Goal: Transaction & Acquisition: Purchase product/service

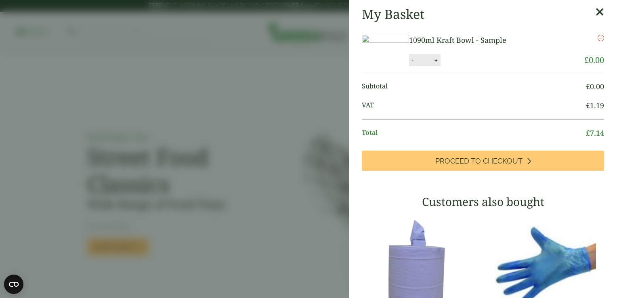
click at [598, 35] on icon "Remove this item" at bounding box center [601, 38] width 6 height 6
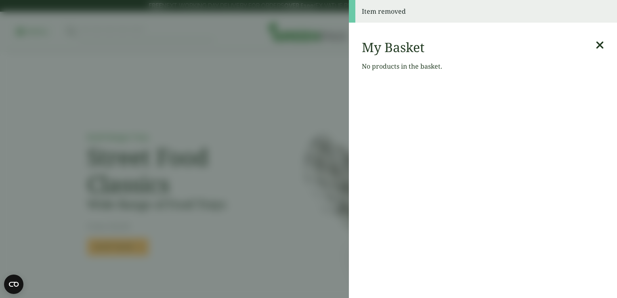
click at [596, 44] on icon at bounding box center [600, 45] width 8 height 11
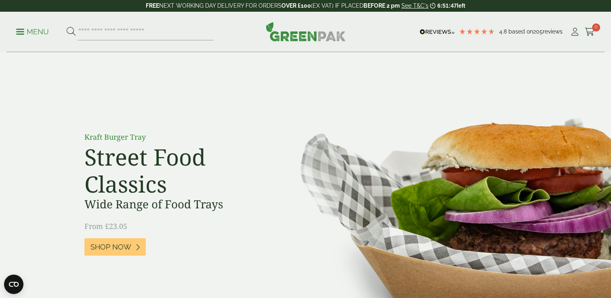
click at [13, 30] on div "Menu 4.8 Based on 205 reviews My Account 0" at bounding box center [305, 32] width 598 height 40
click at [17, 33] on link "Menu" at bounding box center [32, 31] width 33 height 8
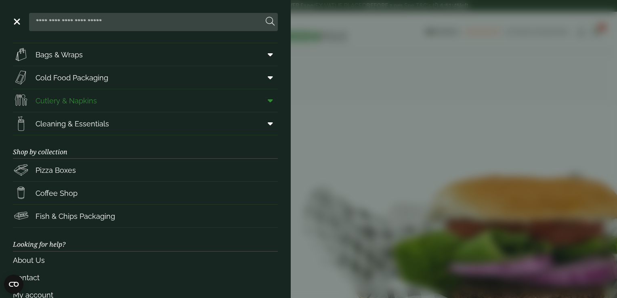
scroll to position [102, 0]
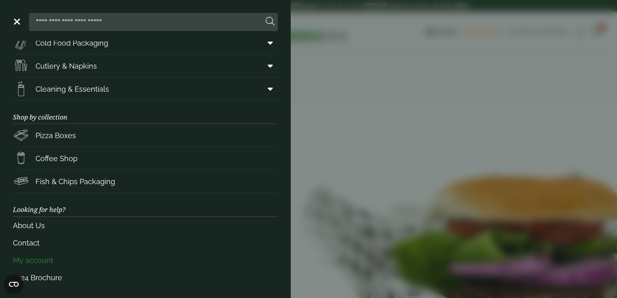
click at [73, 256] on link "My account" at bounding box center [145, 260] width 265 height 17
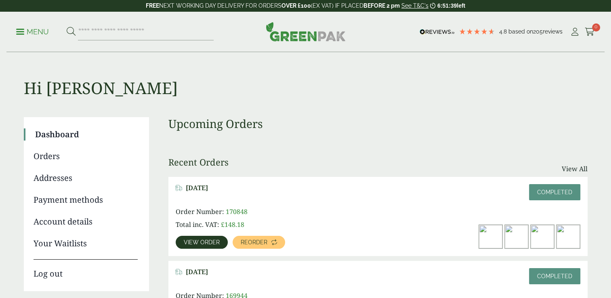
click at [203, 242] on span "View order" at bounding box center [202, 243] width 36 height 6
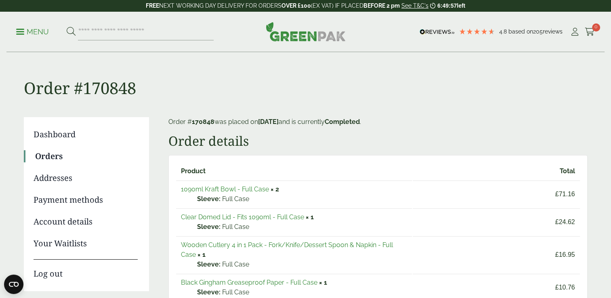
click at [244, 185] on link "1090ml Kraft Bowl - Full Case" at bounding box center [225, 189] width 88 height 8
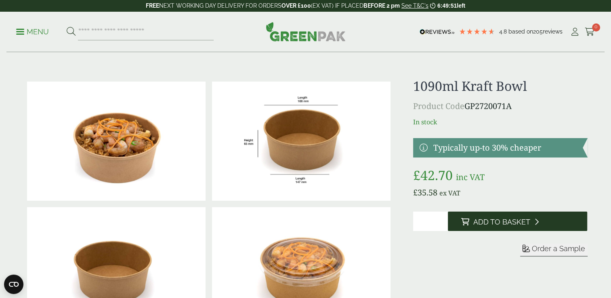
click at [461, 218] on icon at bounding box center [465, 221] width 8 height 7
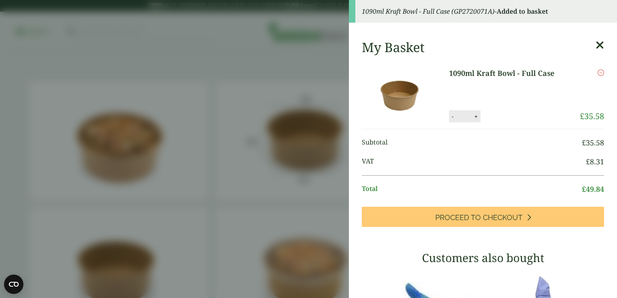
click at [201, 117] on aside "1090ml Kraft Bowl - Full Case (GP2720071A) - Added to basket My Basket 1090ml K…" at bounding box center [308, 149] width 617 height 298
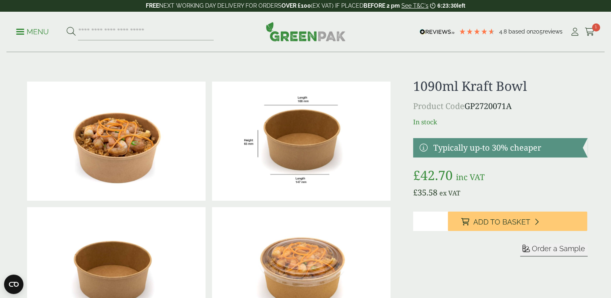
type input "*"
click at [442, 220] on input "*" at bounding box center [430, 221] width 35 height 19
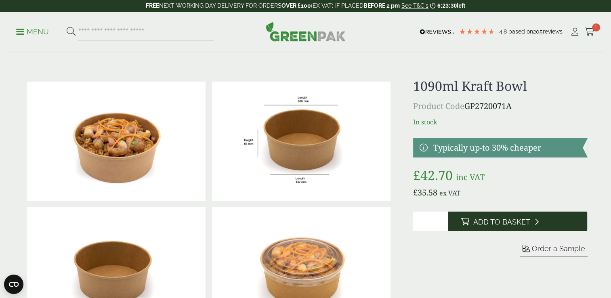
click at [492, 223] on span "Add to Basket" at bounding box center [501, 222] width 57 height 9
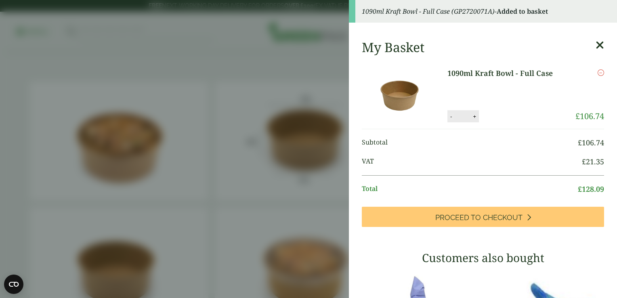
click at [448, 116] on button "-" at bounding box center [451, 116] width 6 height 7
type input "*"
click at [270, 142] on aside "1090ml Kraft Bowl - Full Case (GP2720071A) - Added to basket My Basket 1090ml K…" at bounding box center [308, 149] width 617 height 298
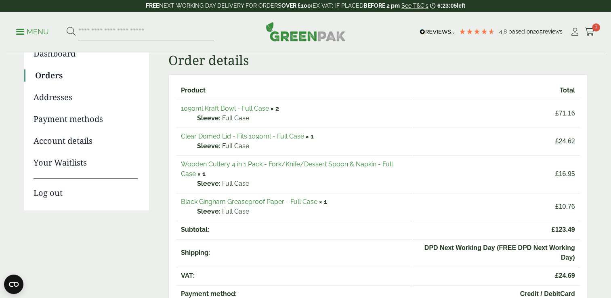
click at [302, 137] on link "Clear Domed Lid - Fits 1090ml - Full Case" at bounding box center [242, 136] width 123 height 8
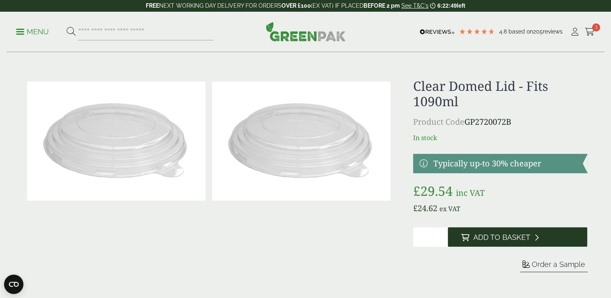
click at [478, 243] on button "Add to Basket" at bounding box center [517, 236] width 139 height 19
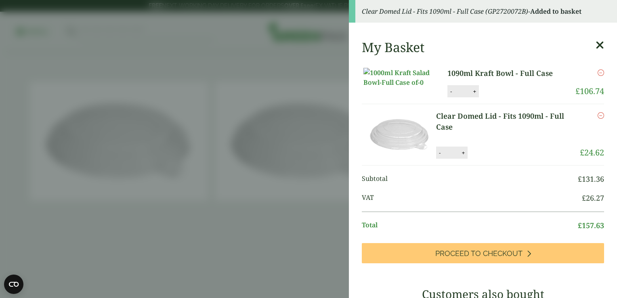
click at [150, 63] on aside "Clear Domed Lid - Fits 1090ml - Full Case (GP2720072B) - Added to basket My Bas…" at bounding box center [308, 149] width 617 height 298
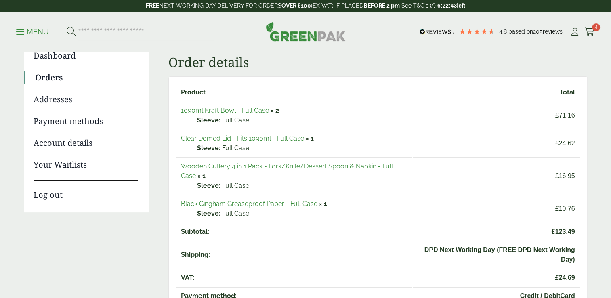
scroll to position [81, 0]
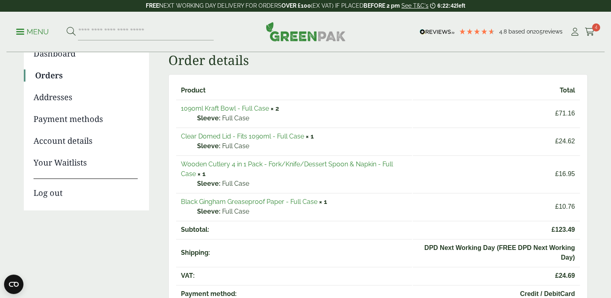
click at [237, 163] on link "Wooden Cutlery 4 in 1 Pack - Fork/Knife/Dessert Spoon & Napkin - Full Case" at bounding box center [287, 168] width 212 height 17
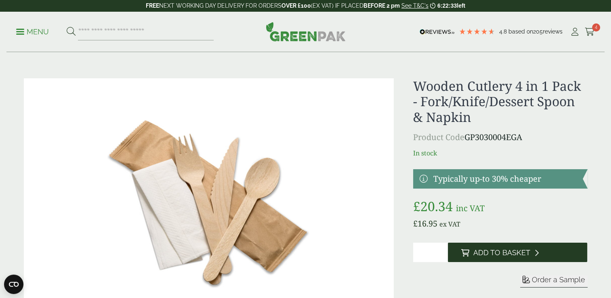
click at [496, 256] on span "Add to Basket" at bounding box center [501, 252] width 57 height 9
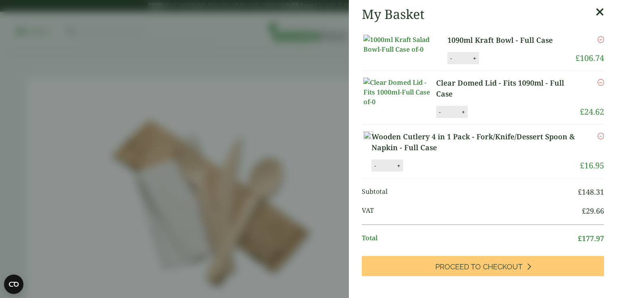
click at [448, 62] on button "-" at bounding box center [451, 58] width 6 height 7
type input "*"
click at [494, 65] on button "Update" at bounding box center [501, 59] width 40 height 12
click at [450, 62] on button "-" at bounding box center [453, 58] width 6 height 7
type input "*"
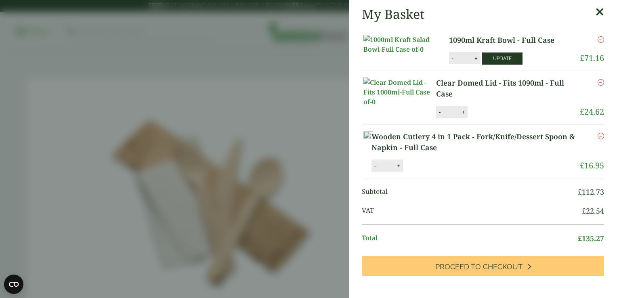
click at [510, 65] on button "Update" at bounding box center [502, 59] width 40 height 12
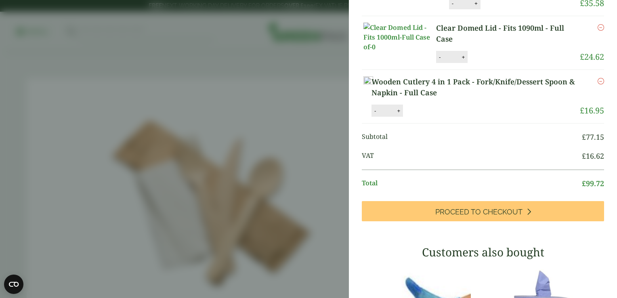
scroll to position [40, 0]
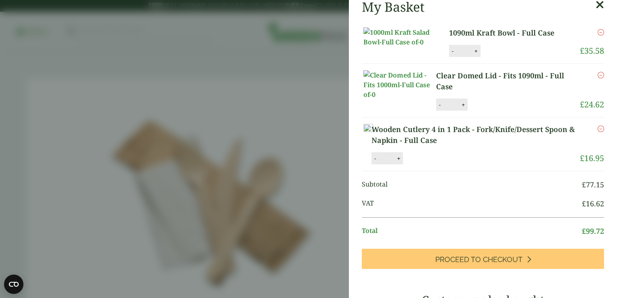
click at [473, 55] on button "+" at bounding box center [476, 51] width 8 height 7
type input "*"
click at [498, 57] on button "Update" at bounding box center [502, 51] width 40 height 12
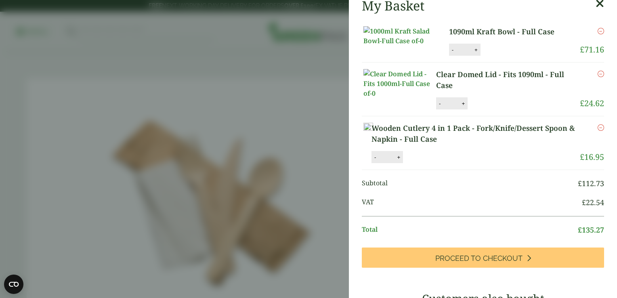
scroll to position [202, 0]
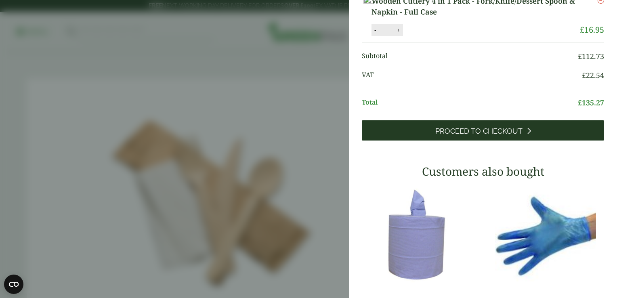
click at [498, 141] on link "Proceed to Checkout" at bounding box center [483, 130] width 242 height 20
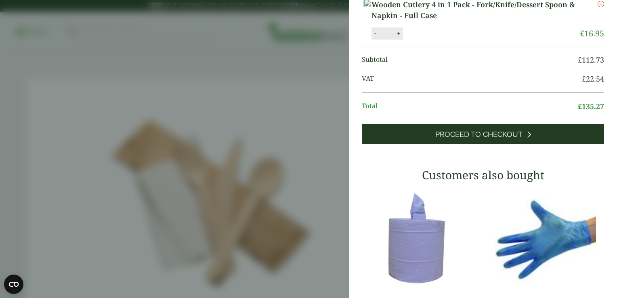
scroll to position [168, 0]
